Goal: Task Accomplishment & Management: Use online tool/utility

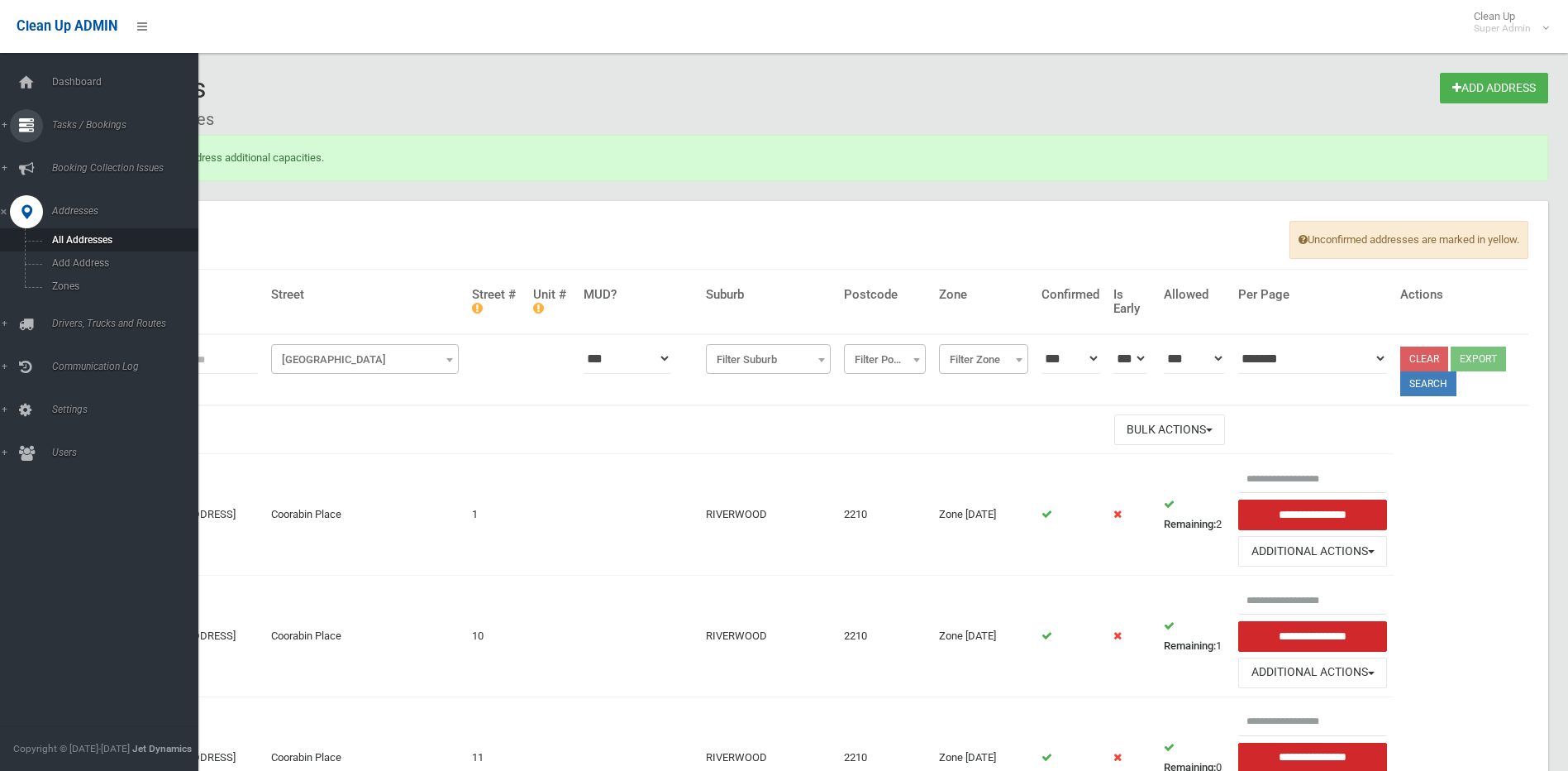
click at [61, 118] on link "Tasks / Bookings" at bounding box center [105, 126] width 210 height 33
click at [69, 246] on span "Search" at bounding box center [121, 246] width 150 height 11
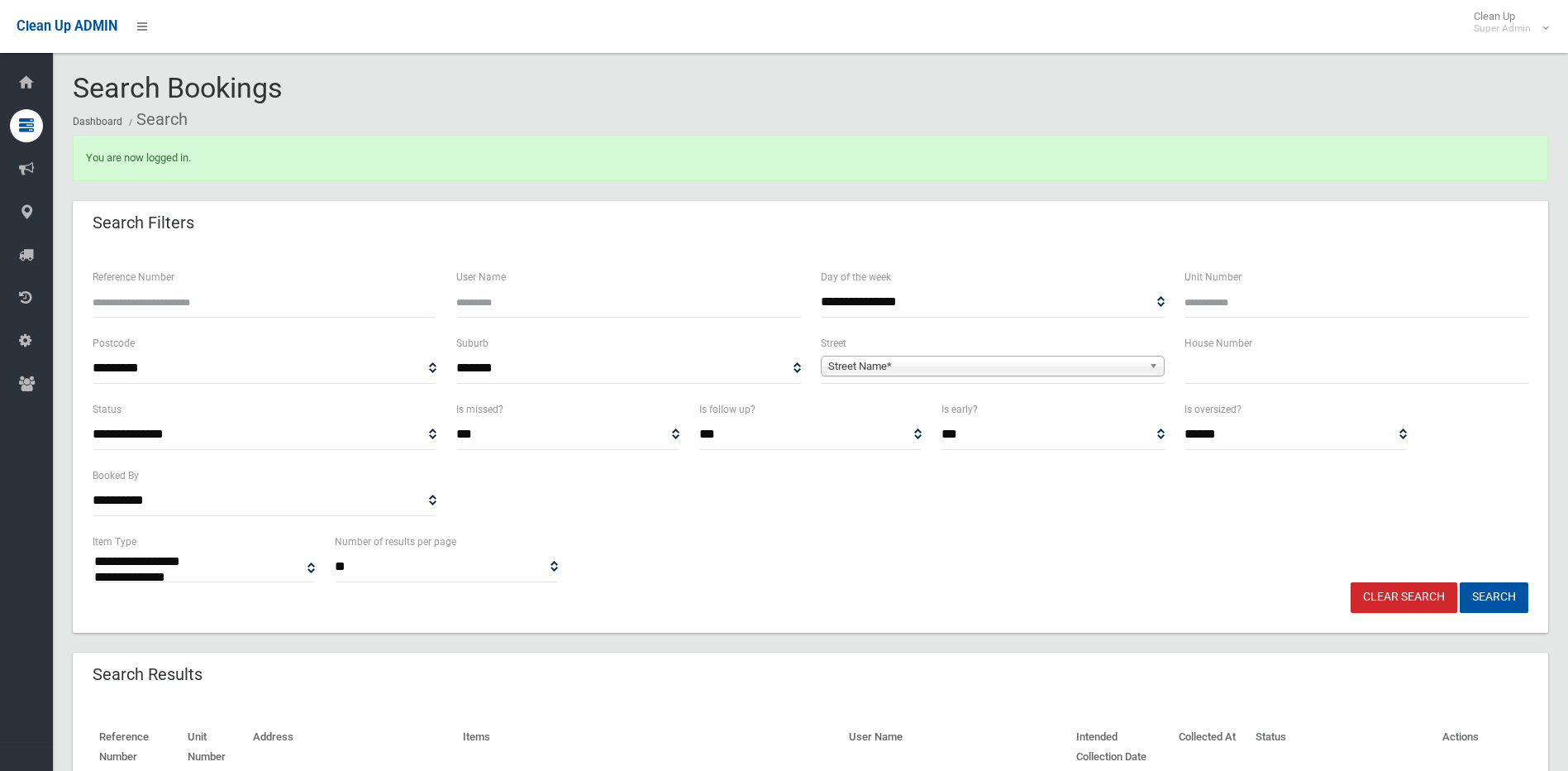
select select
click at [173, 294] on input "Reference Number" at bounding box center [264, 301] width 344 height 30
type input "******"
click at [1460, 582] on button "Search" at bounding box center [1494, 597] width 68 height 30
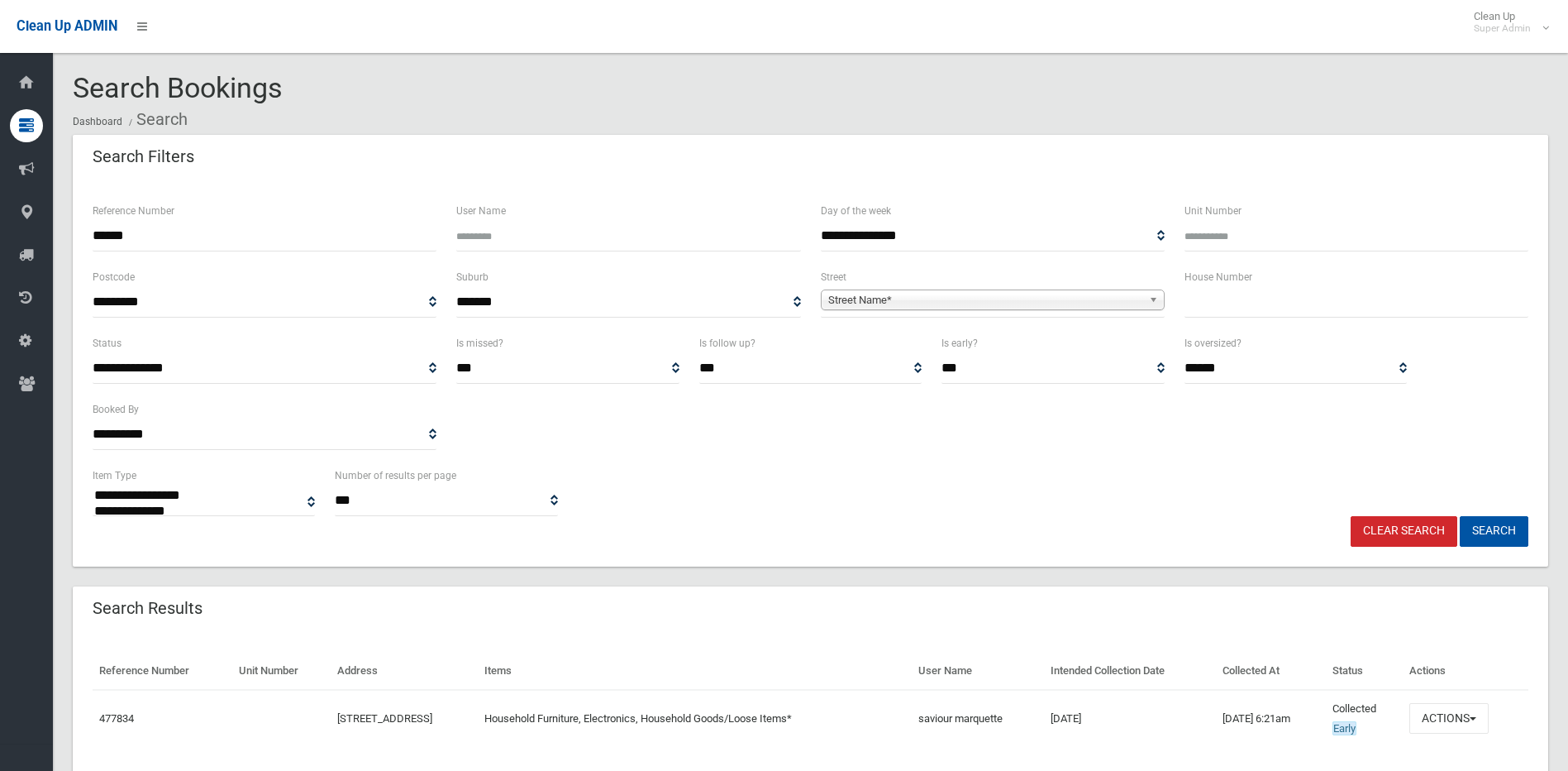
select select
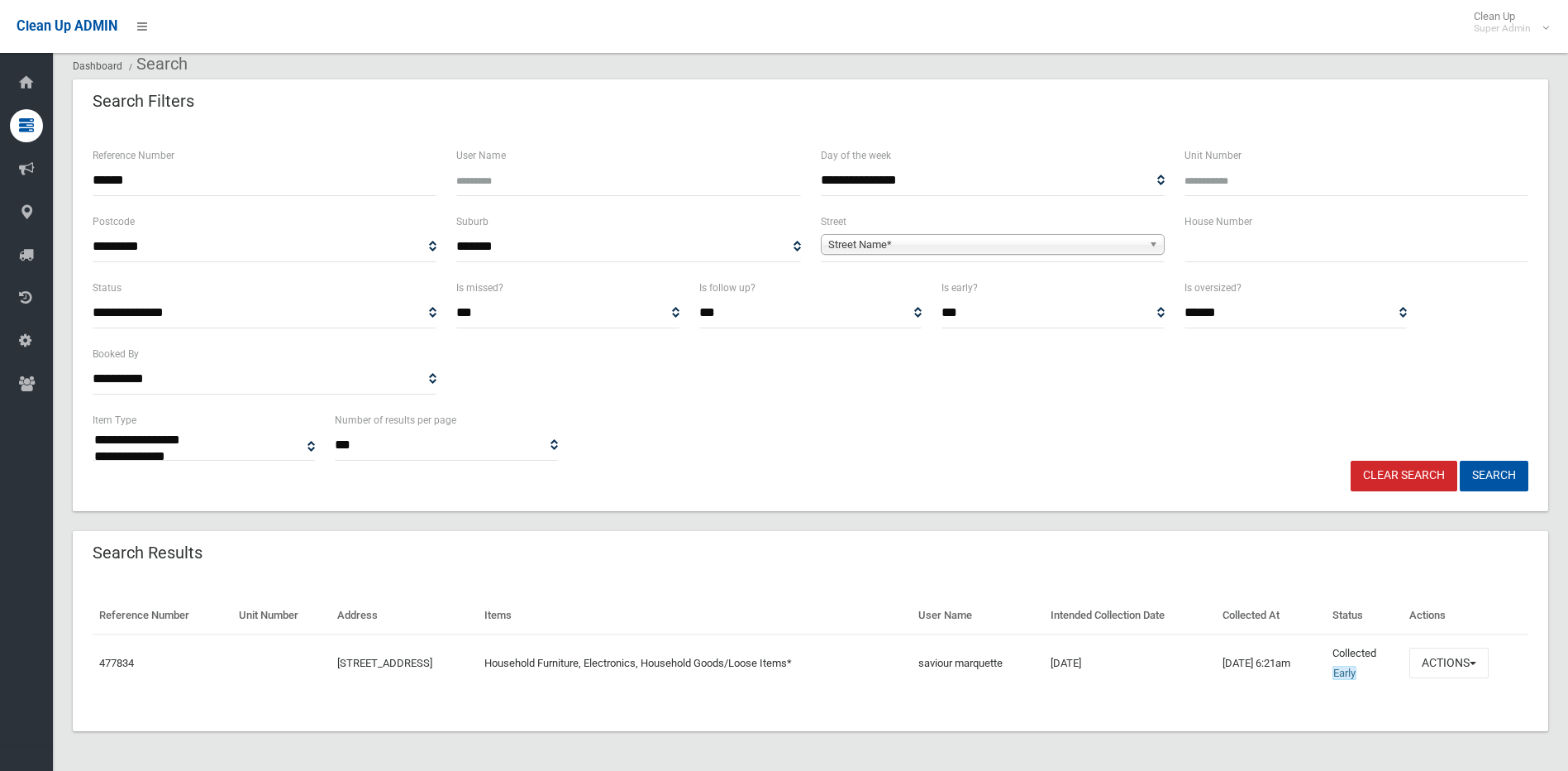
scroll to position [55, 0]
click at [1466, 664] on button "Actions" at bounding box center [1449, 662] width 80 height 30
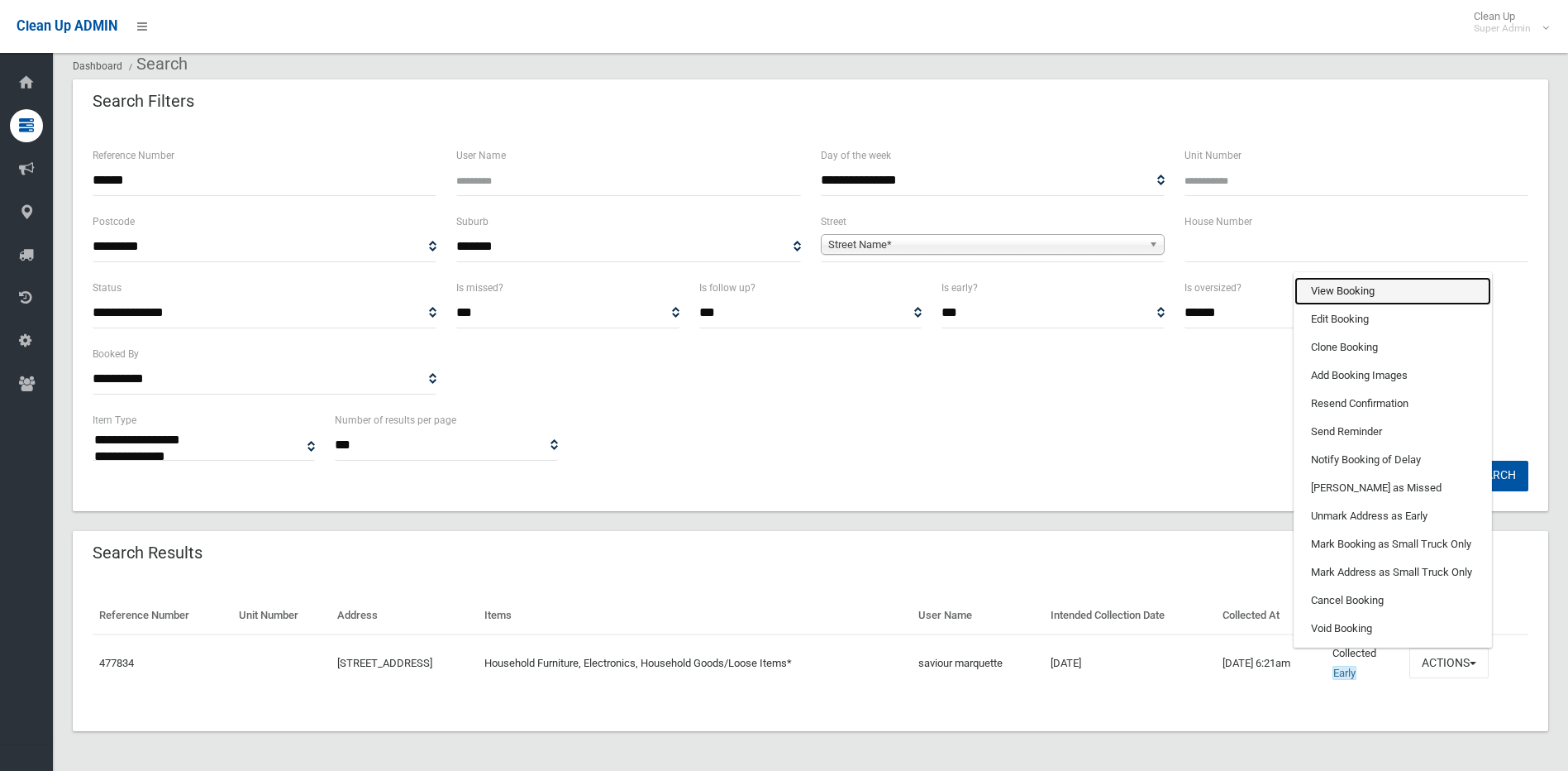
click at [1384, 286] on link "View Booking" at bounding box center [1392, 291] width 197 height 28
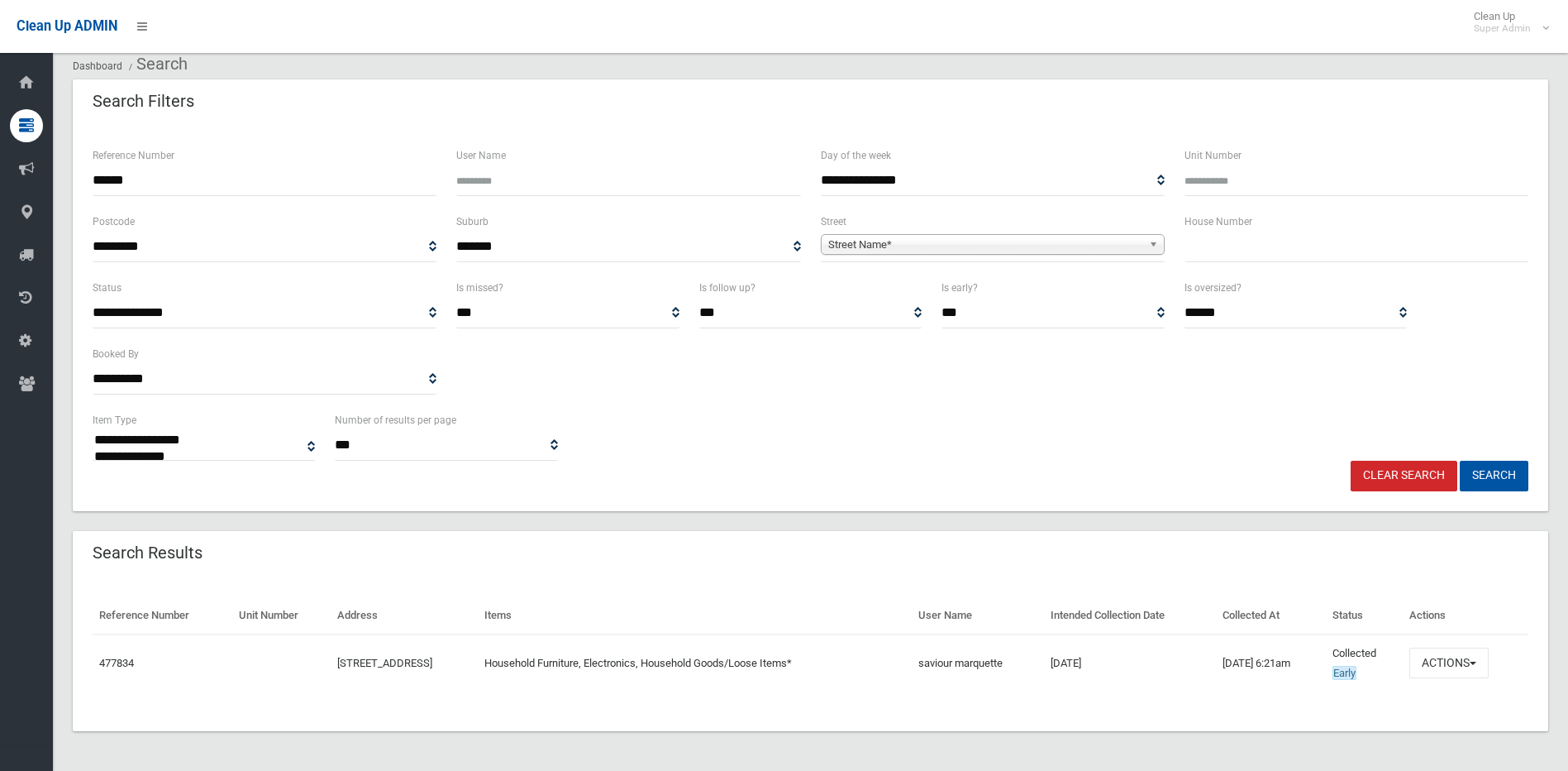
click at [859, 250] on span "Street Name*" at bounding box center [985, 244] width 314 height 20
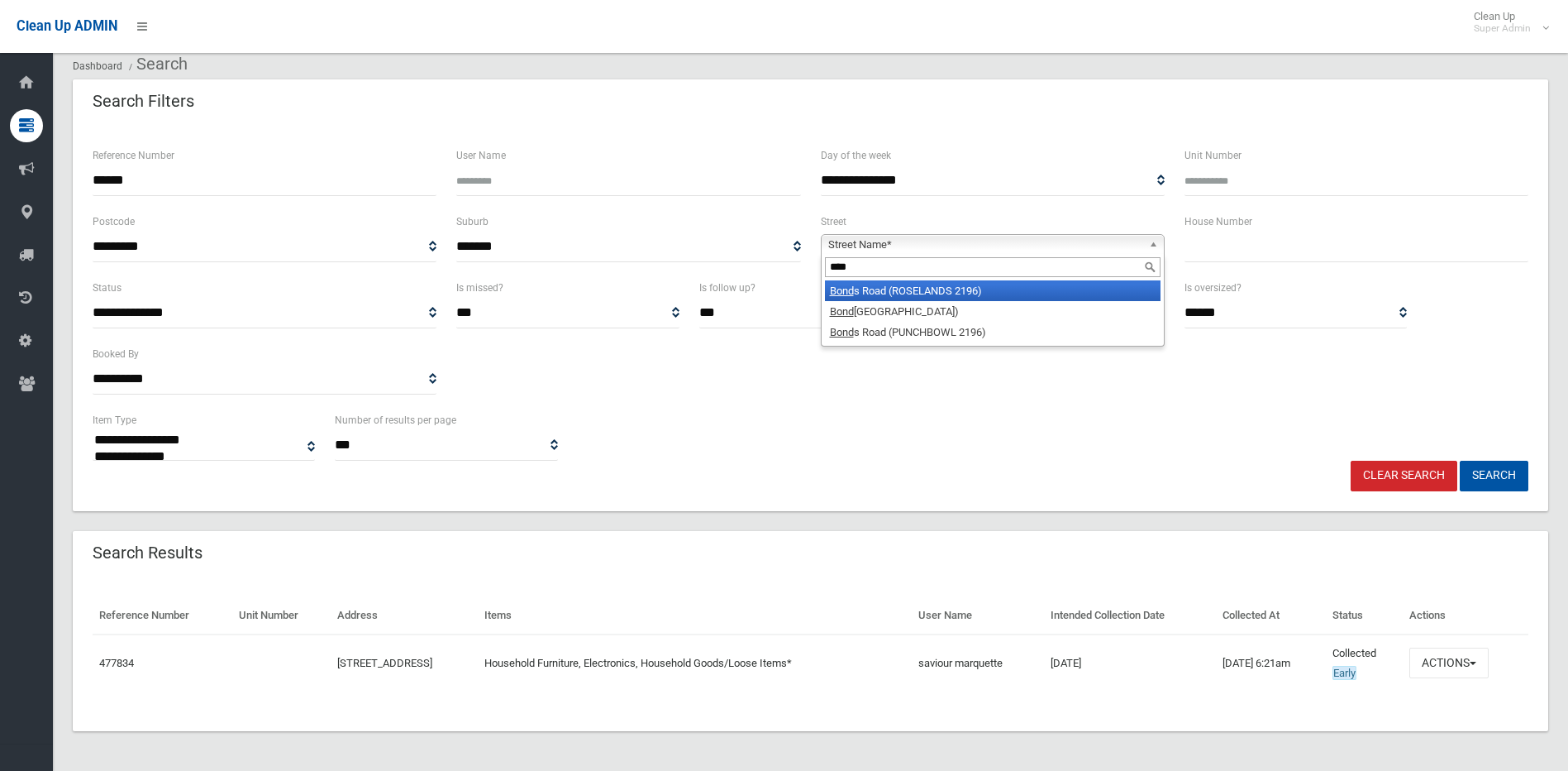
type input "*****"
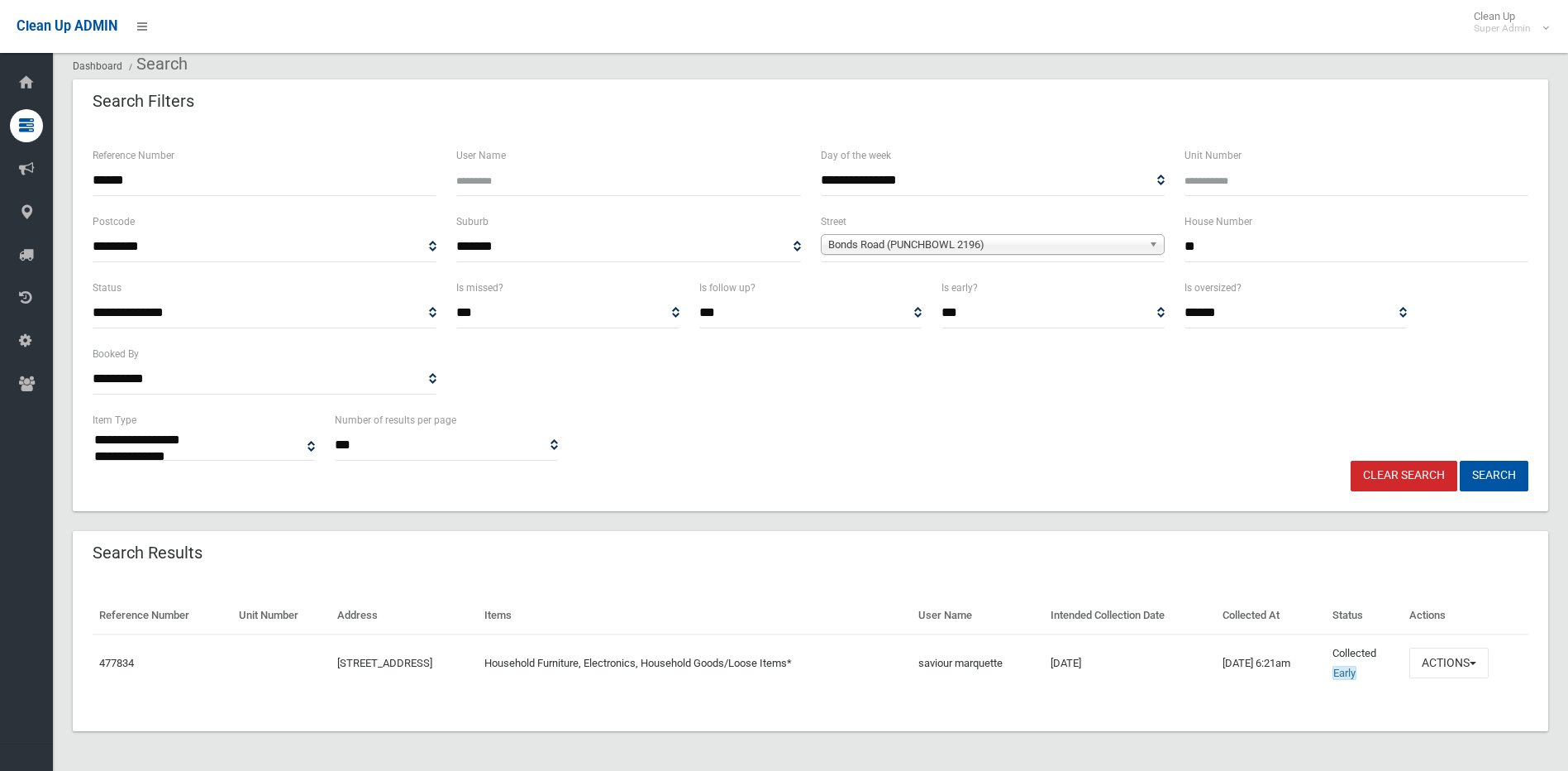
type input "**"
click at [1460, 461] on button "Search" at bounding box center [1494, 476] width 68 height 30
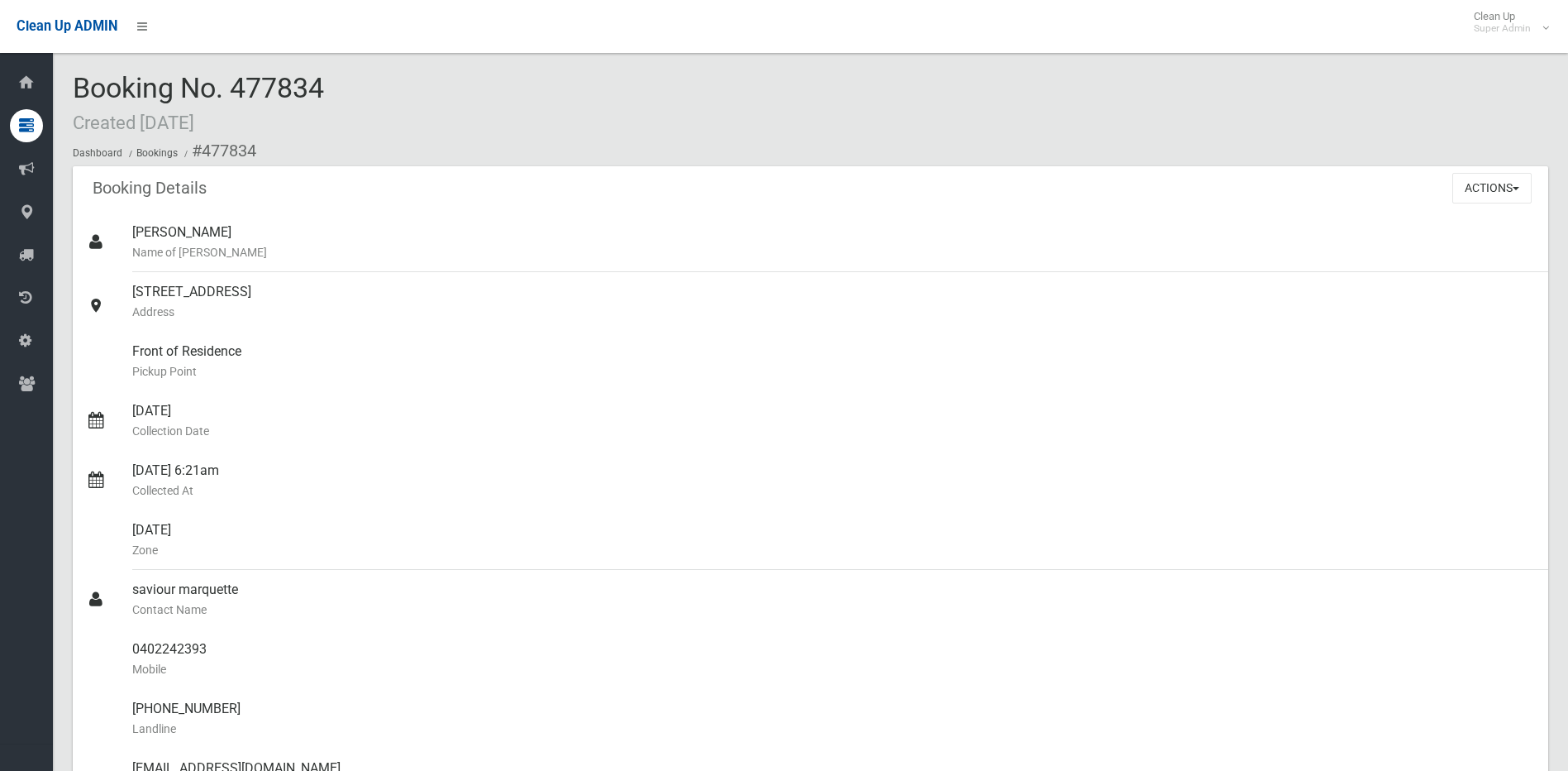
scroll to position [993, 0]
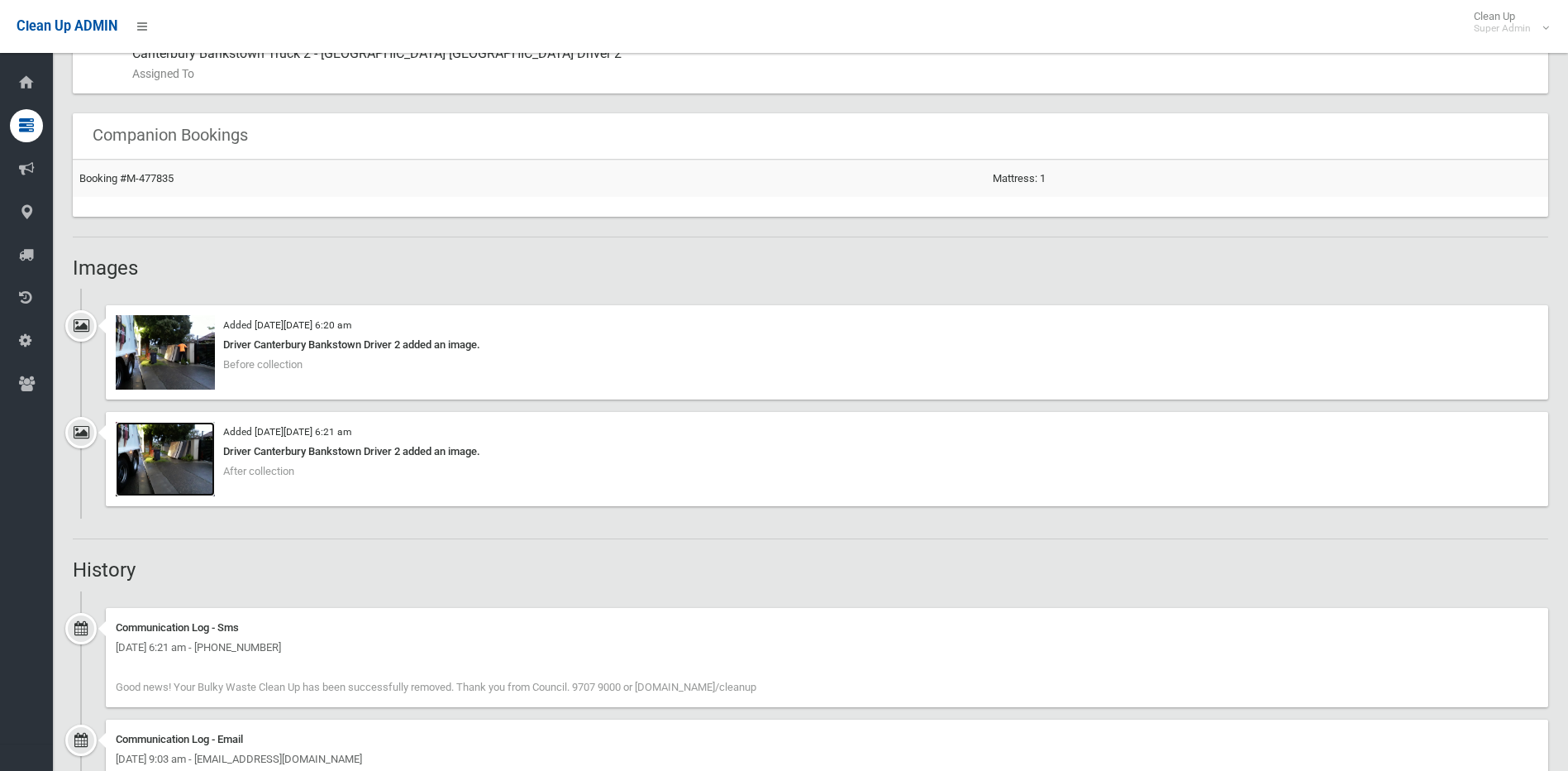
click at [191, 464] on img at bounding box center [165, 459] width 100 height 75
click at [145, 353] on img at bounding box center [165, 353] width 100 height 75
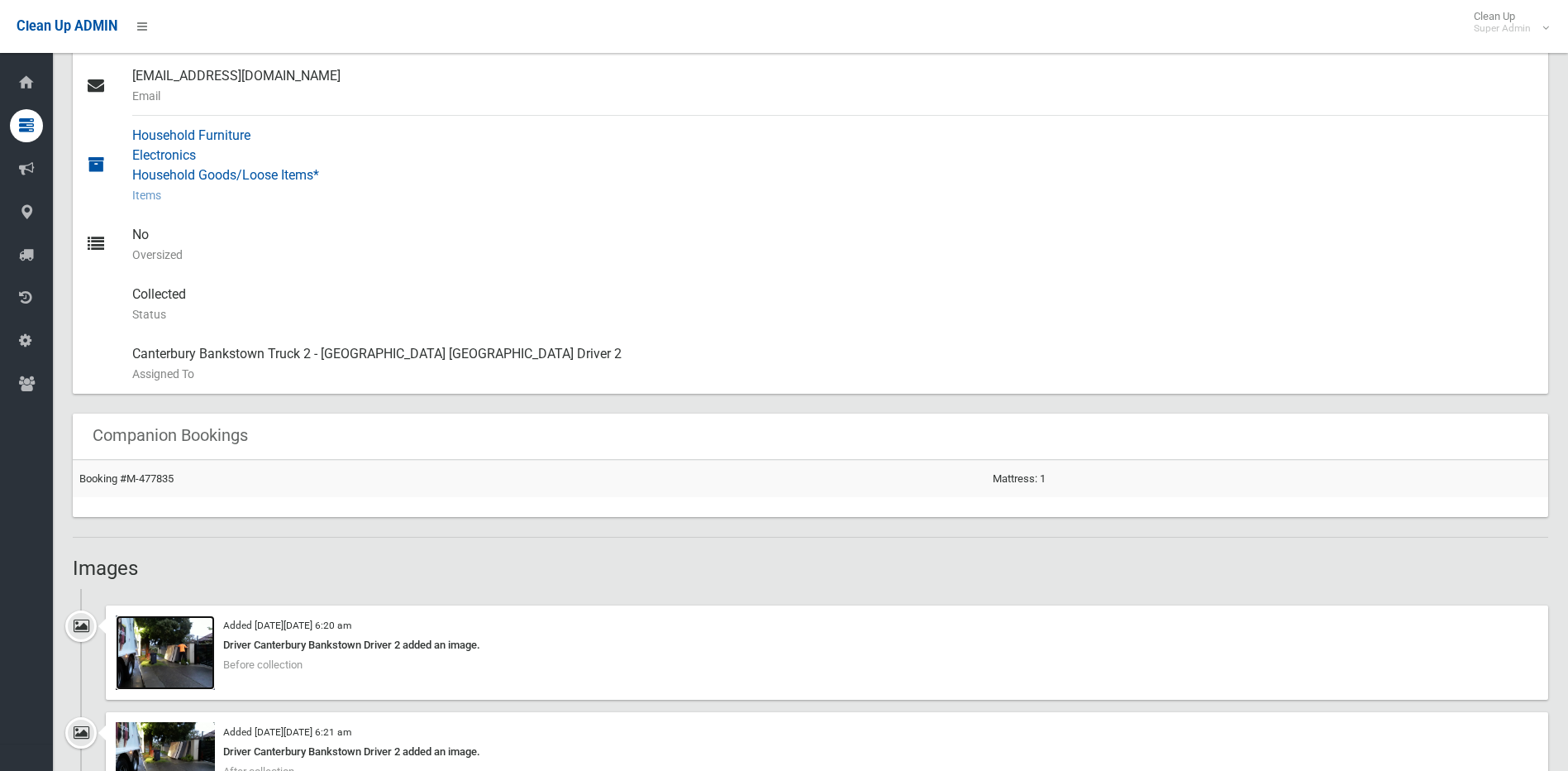
scroll to position [579, 0]
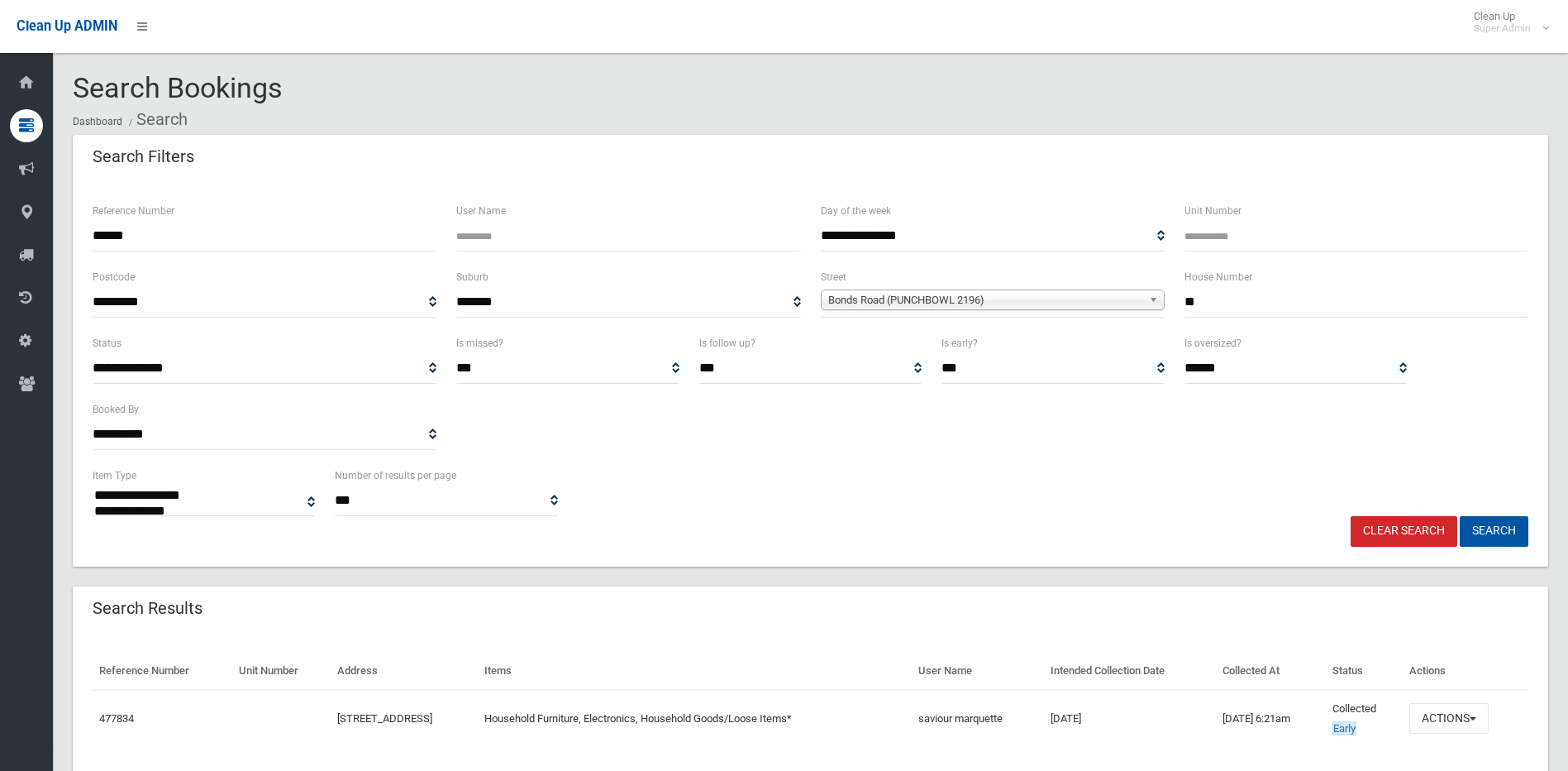
select select
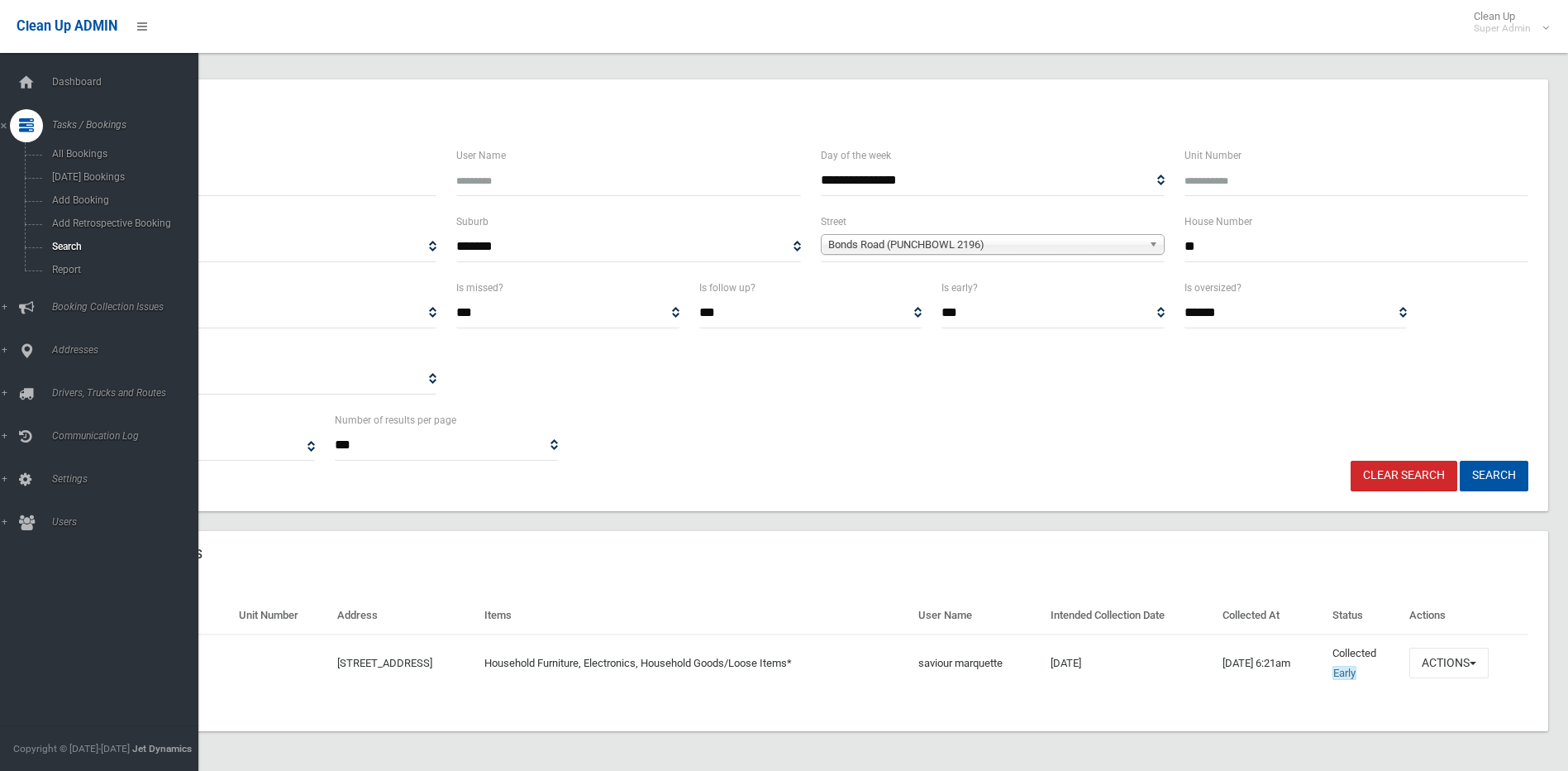
drag, startPoint x: 179, startPoint y: 191, endPoint x: -95, endPoint y: 200, distance: 274.1
click at [0, 200] on html "Clean Up ADMIN Clean Up Super Admin Logout Search Bookings Dashboard Search" at bounding box center [784, 330] width 1568 height 771
click at [1460, 461] on button "Search" at bounding box center [1494, 476] width 68 height 30
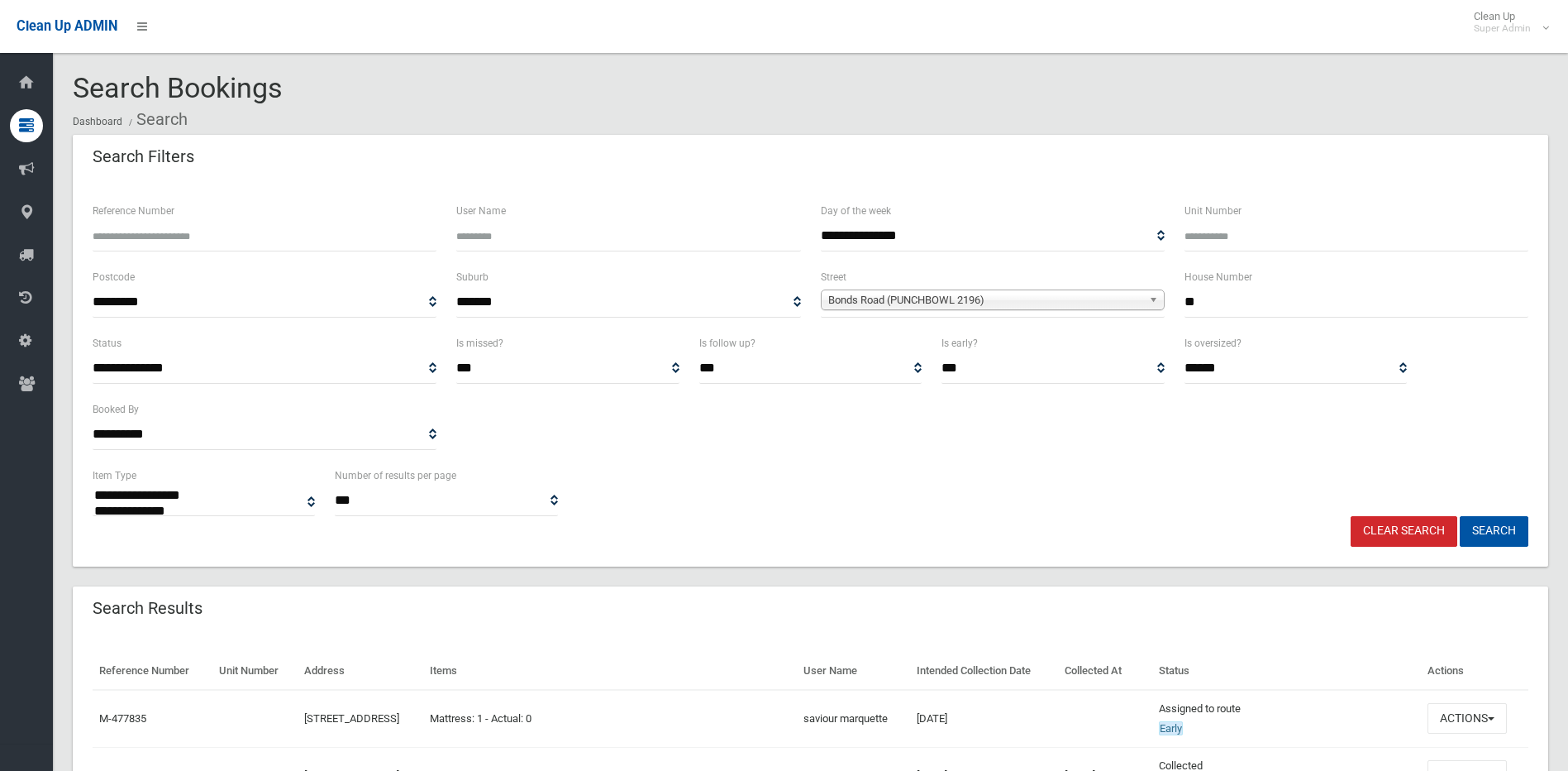
select select
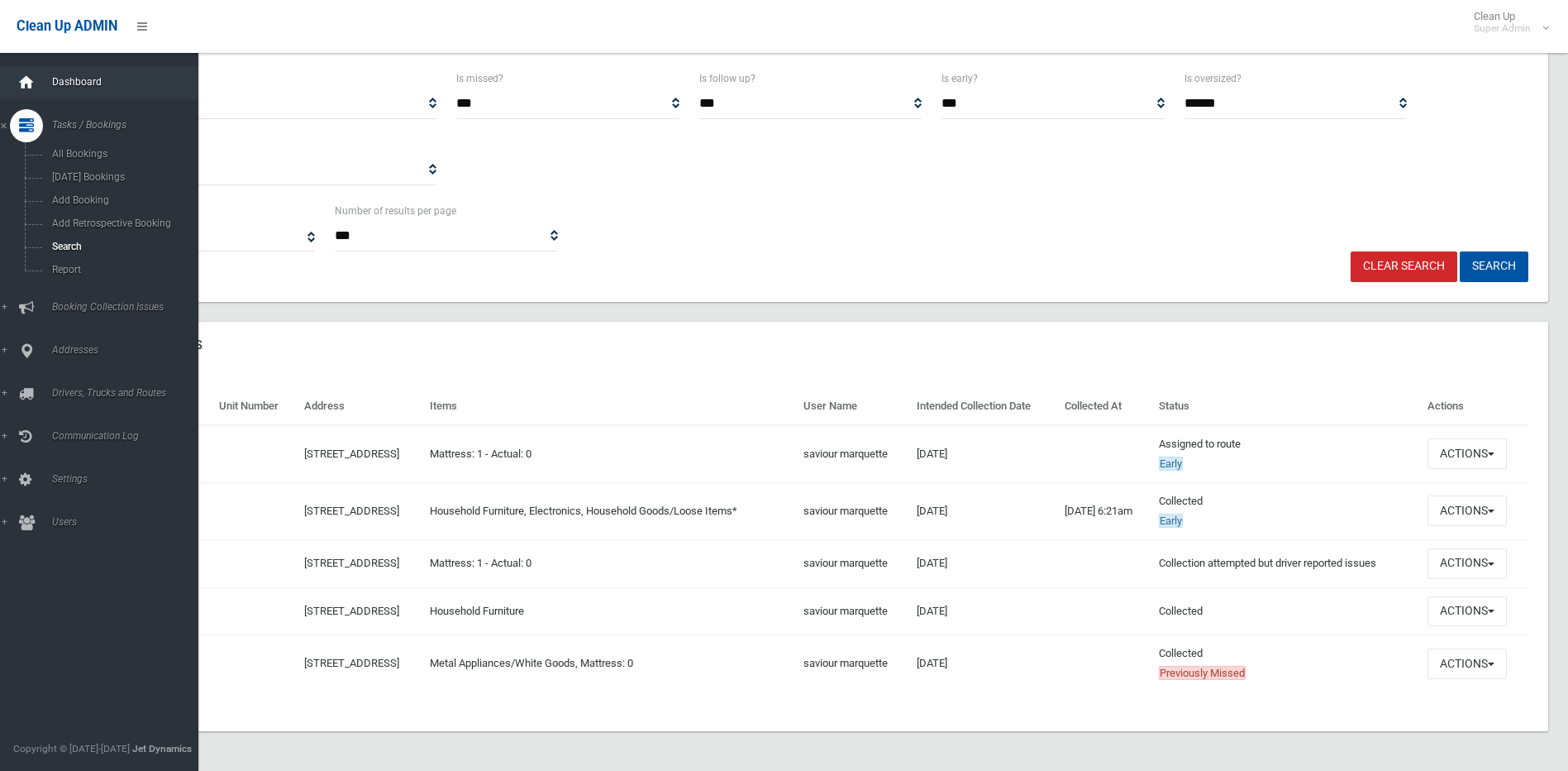
click at [36, 82] on div at bounding box center [26, 82] width 33 height 33
